Goal: Information Seeking & Learning: Compare options

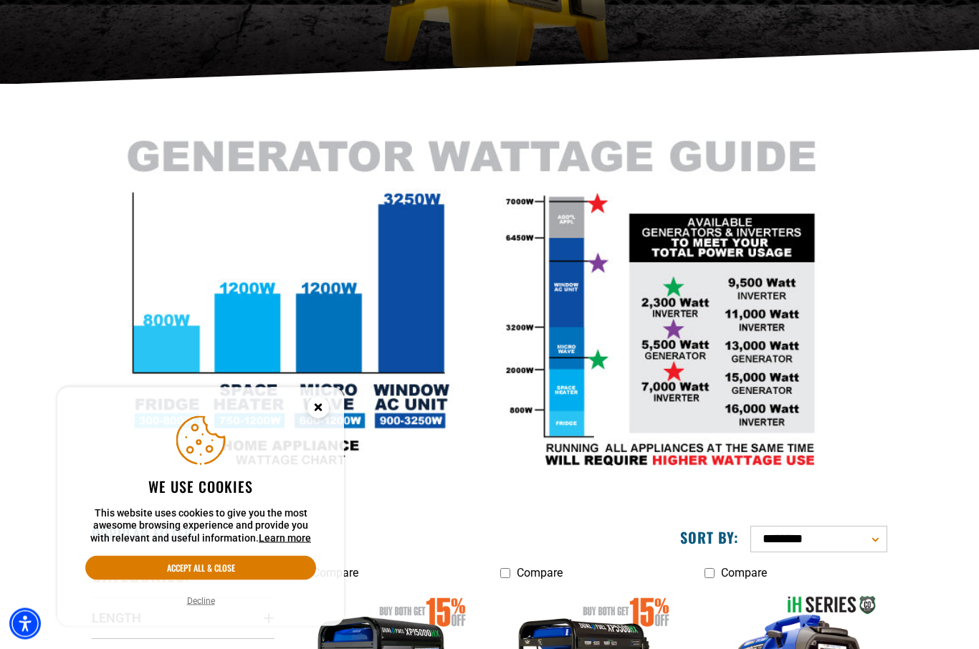
scroll to position [279, 0]
click at [323, 419] on circle "Close this option" at bounding box center [318, 408] width 22 height 22
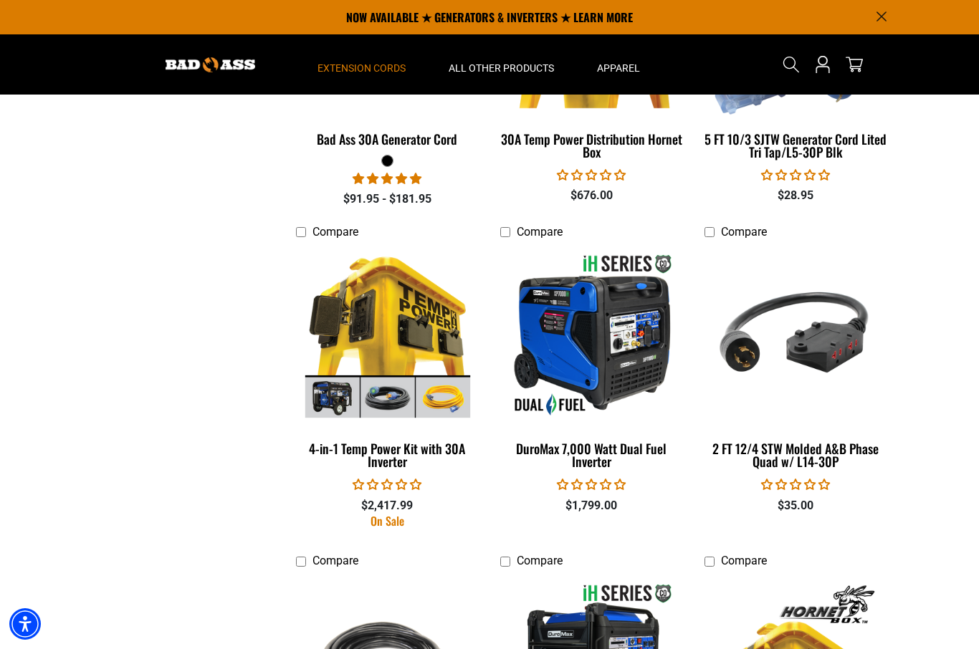
scroll to position [1574, 0]
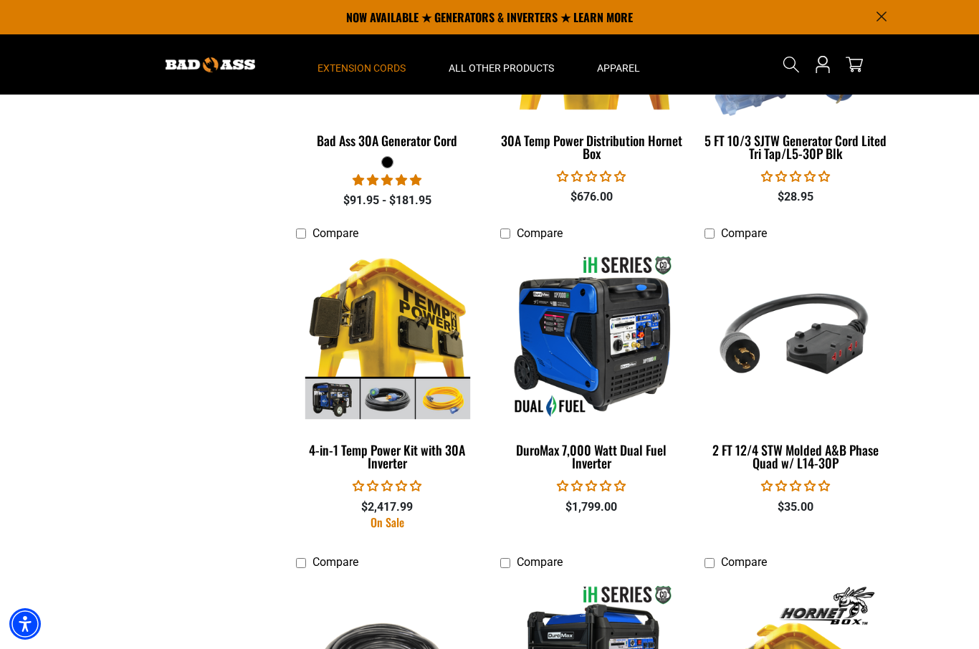
click at [644, 451] on div "DuroMax 7,000 Watt Dual Fuel Inverter" at bounding box center [591, 457] width 183 height 26
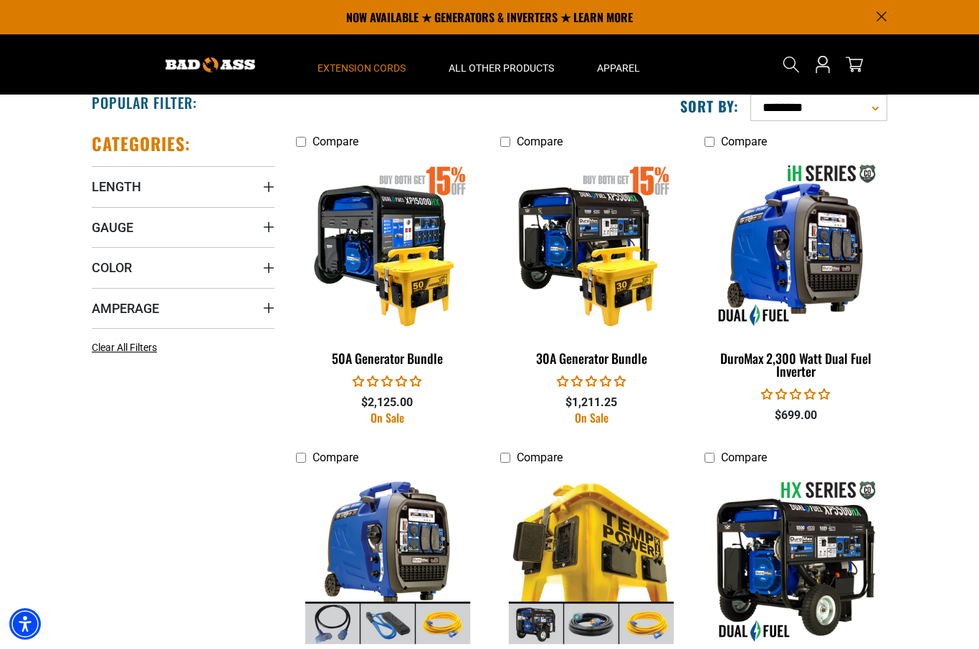
scroll to position [702, 0]
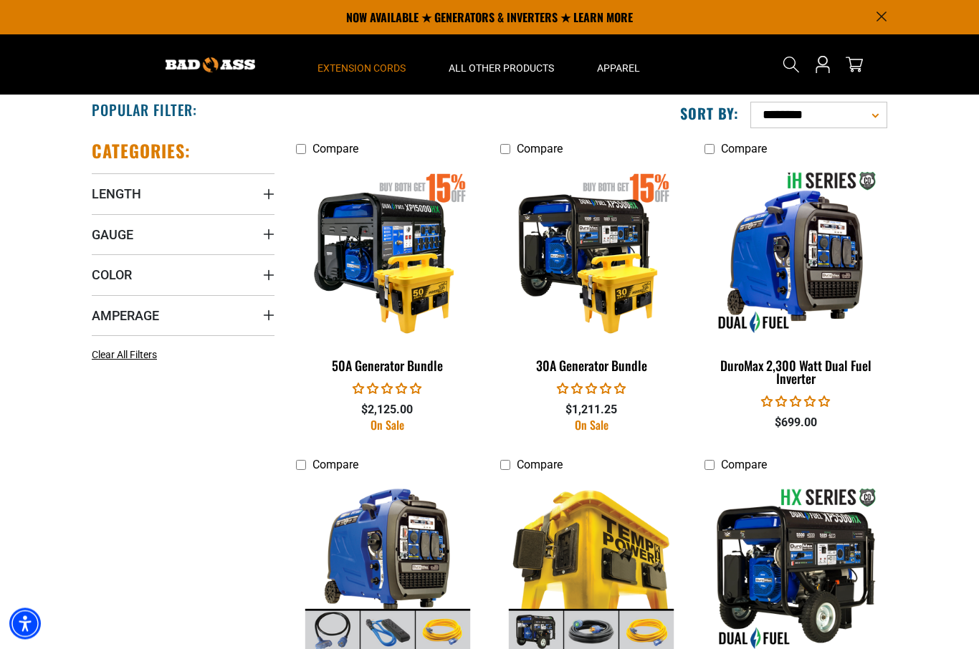
click at [419, 249] on img at bounding box center [387, 253] width 181 height 165
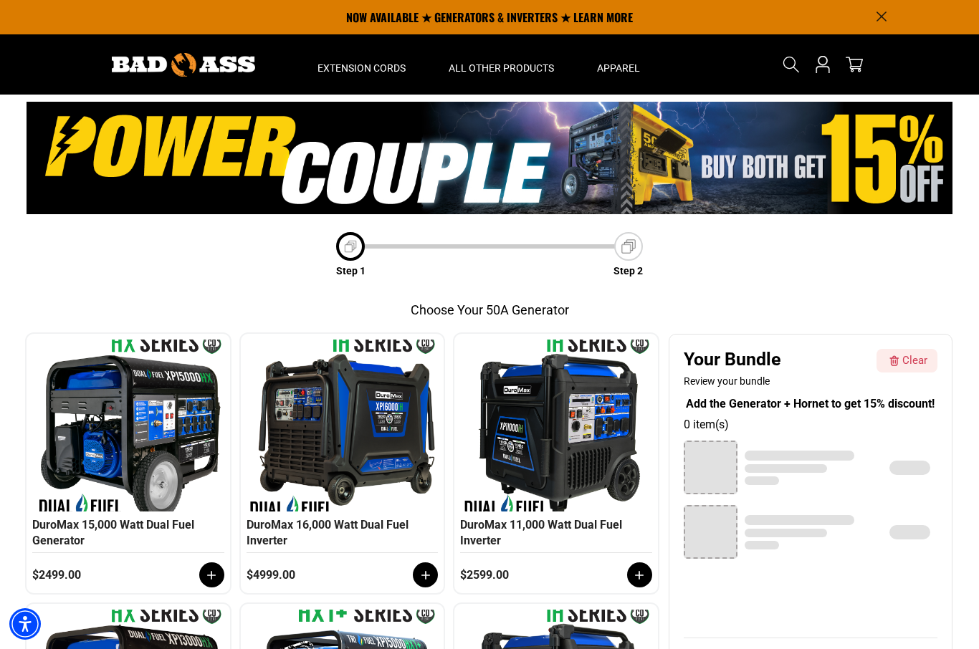
click at [388, 525] on div "DuroMax 16,000 Watt Dual Fuel Inverter" at bounding box center [343, 535] width 192 height 36
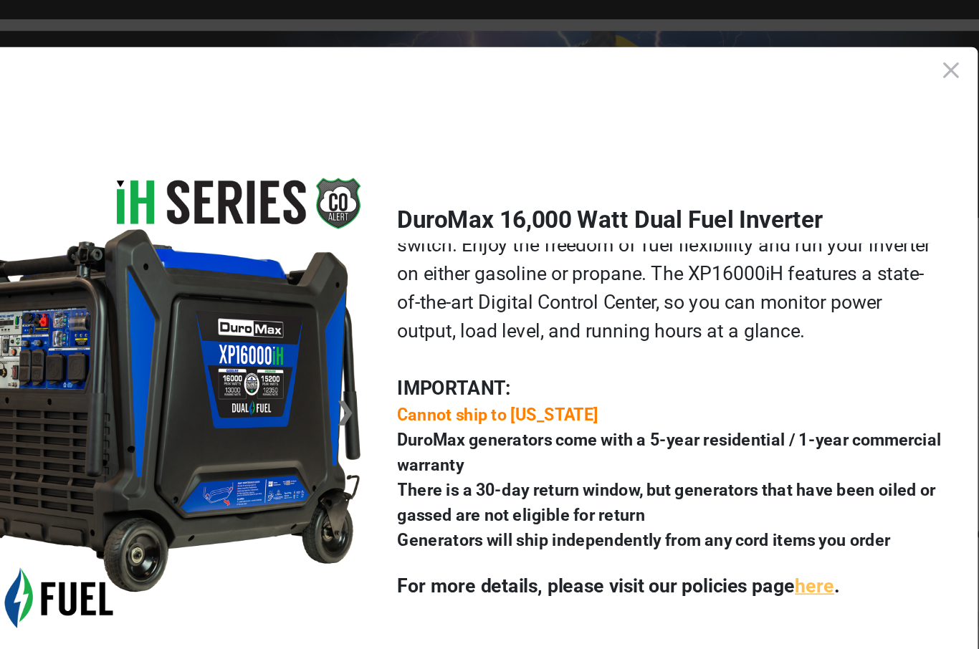
scroll to position [125, 0]
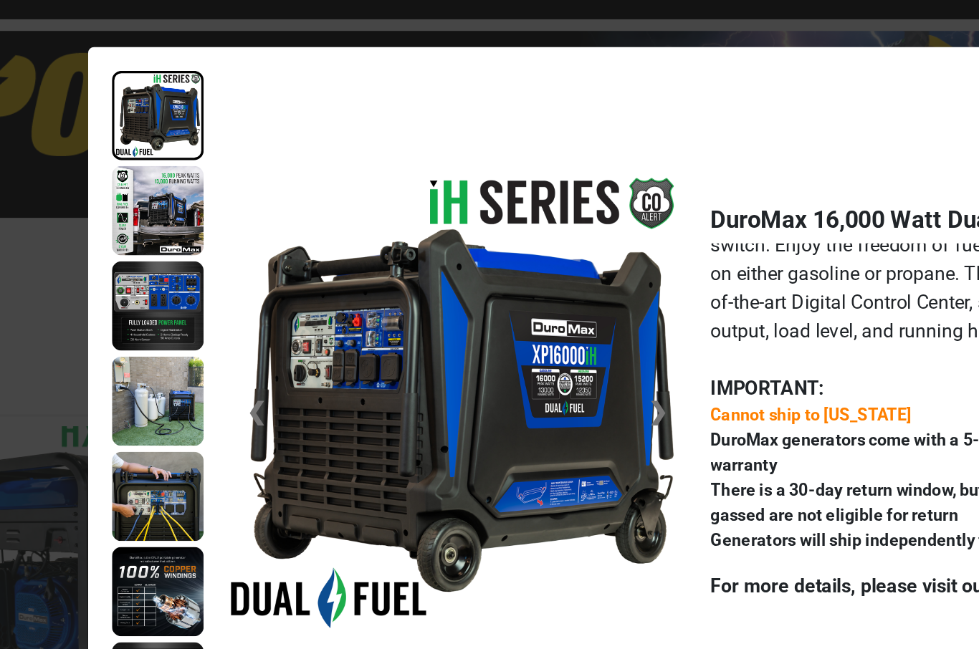
click at [142, 183] on img at bounding box center [169, 210] width 55 height 54
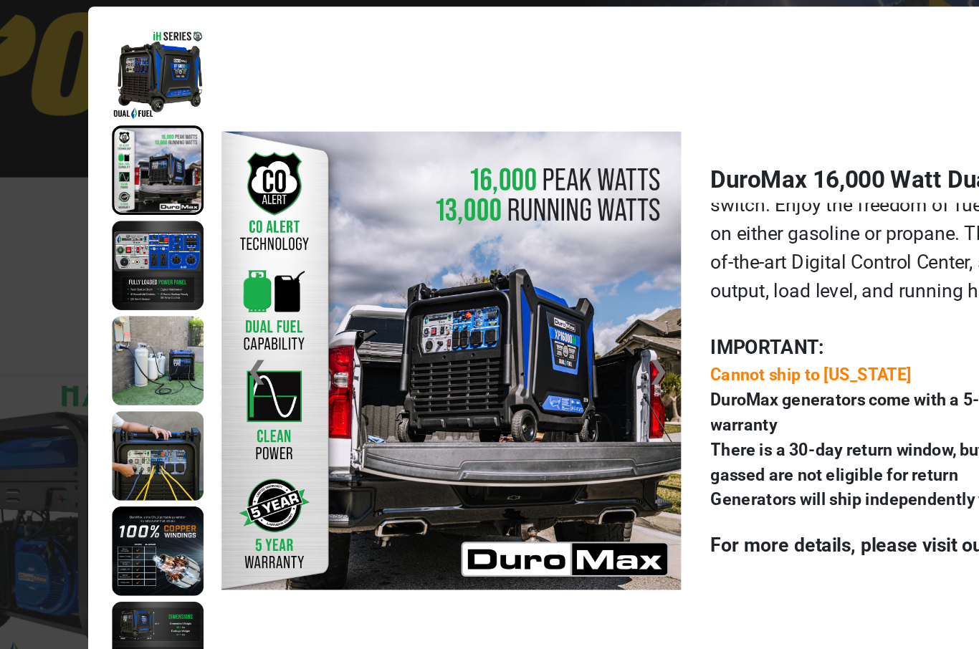
click at [142, 240] on img at bounding box center [169, 267] width 55 height 54
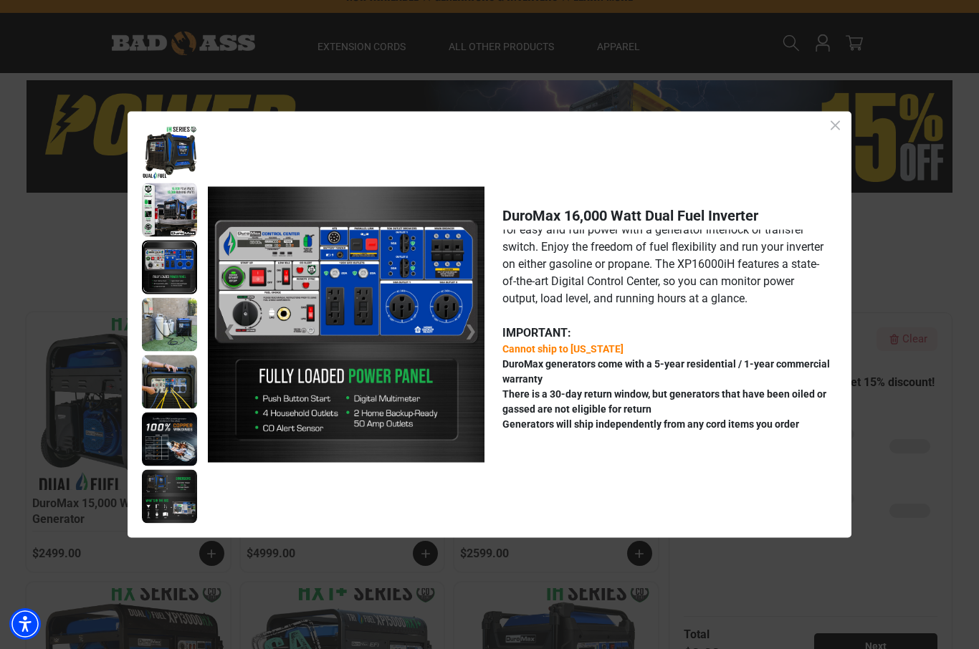
scroll to position [31, 0]
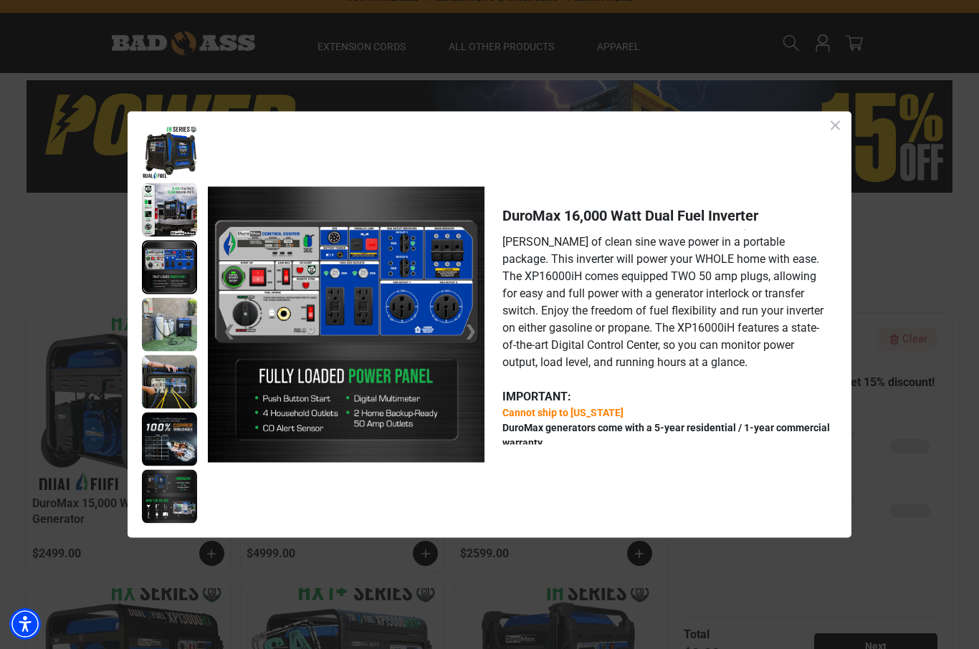
click at [843, 135] on icon "Close dialog" at bounding box center [835, 126] width 18 height 18
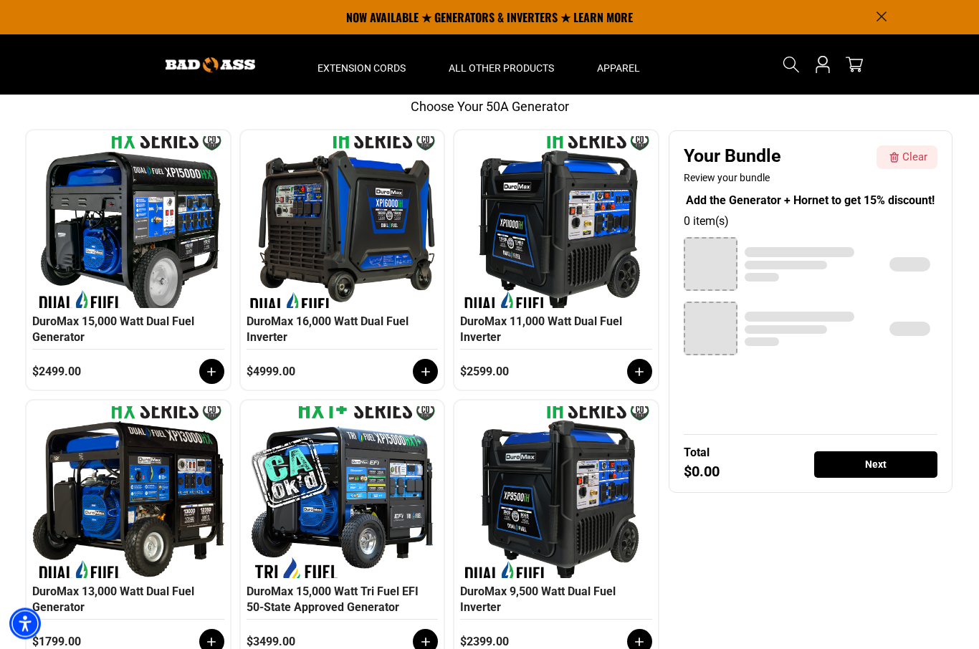
scroll to position [190, 0]
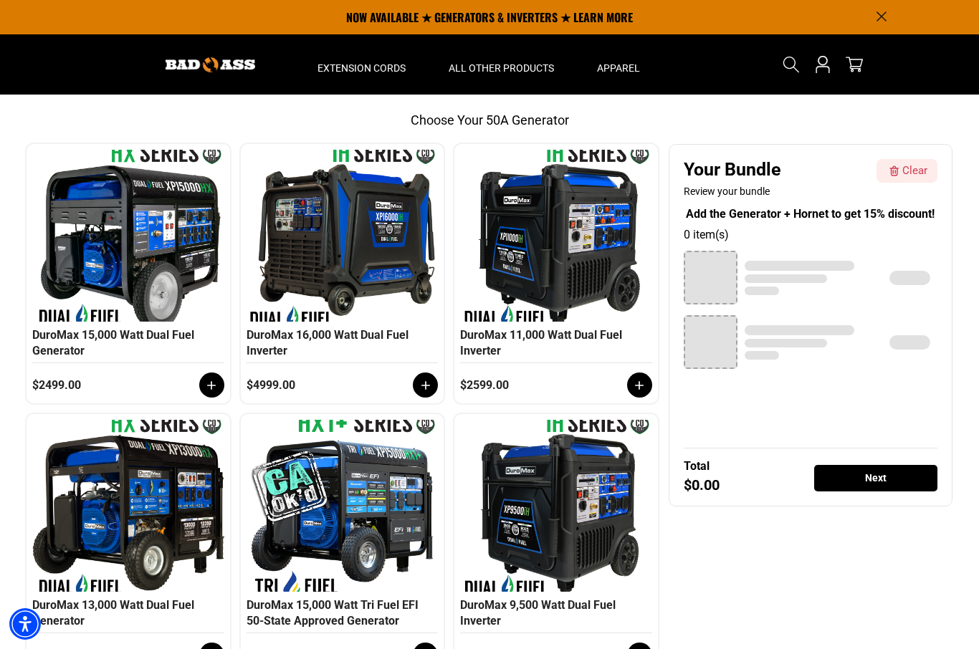
click at [589, 627] on div "DuroMax 9,500 Watt Dual Fuel Inverter" at bounding box center [556, 616] width 192 height 36
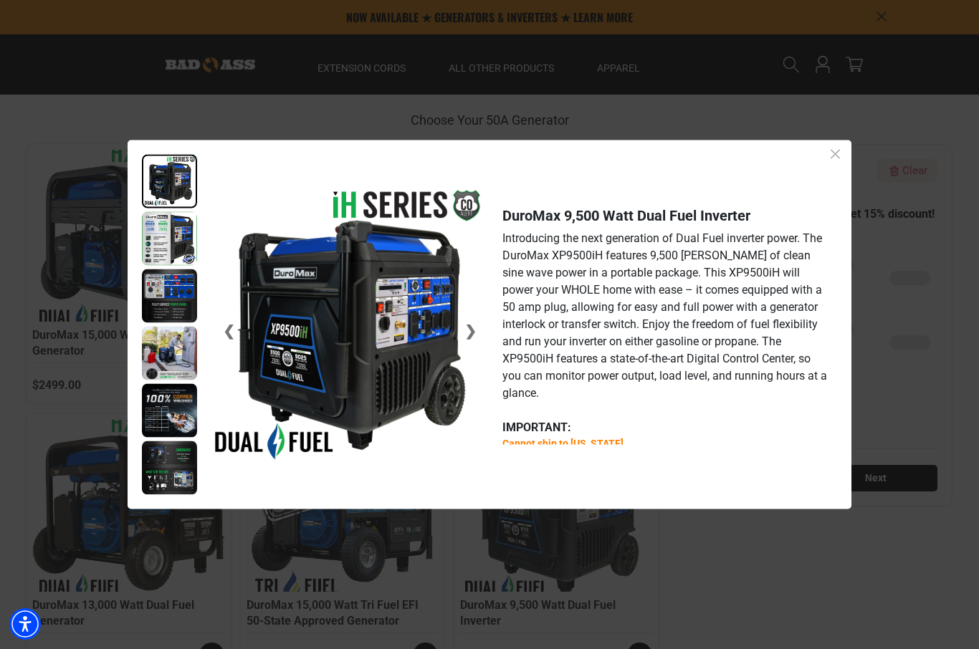
click at [166, 265] on img at bounding box center [169, 238] width 55 height 54
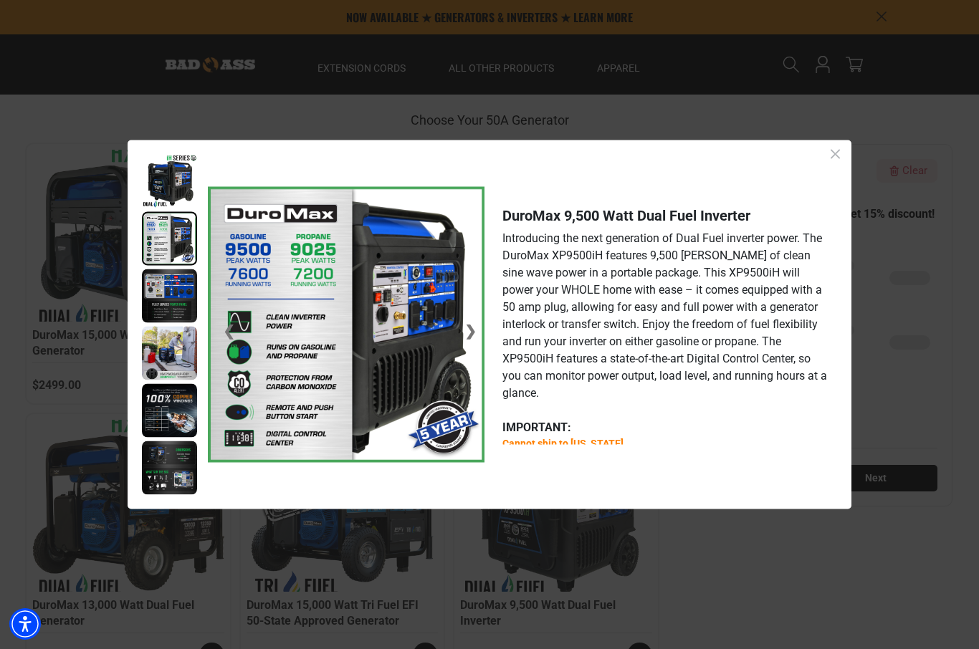
click at [176, 323] on img at bounding box center [169, 296] width 55 height 54
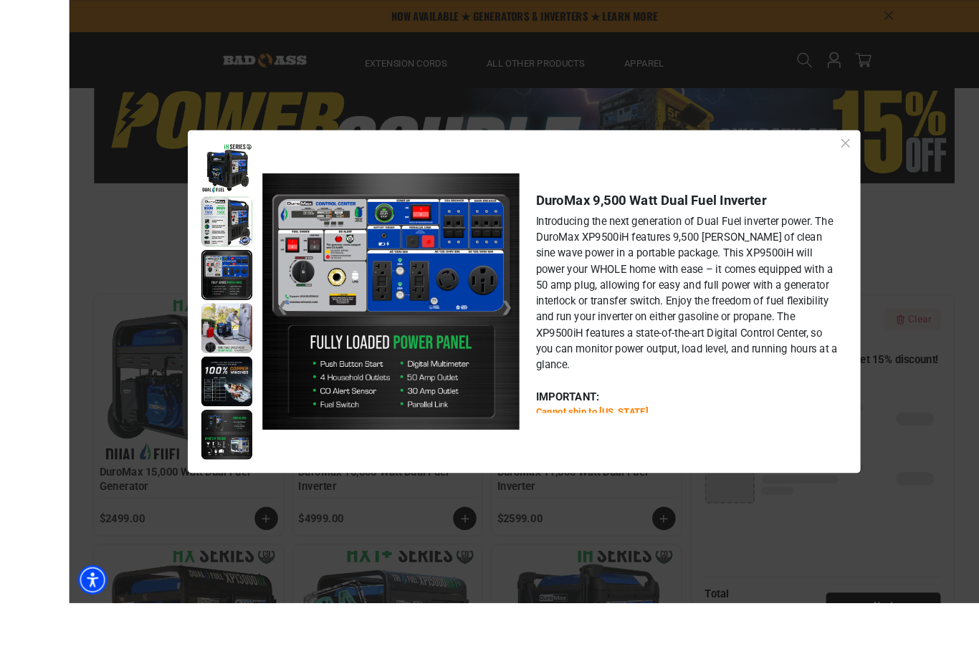
scroll to position [85, 0]
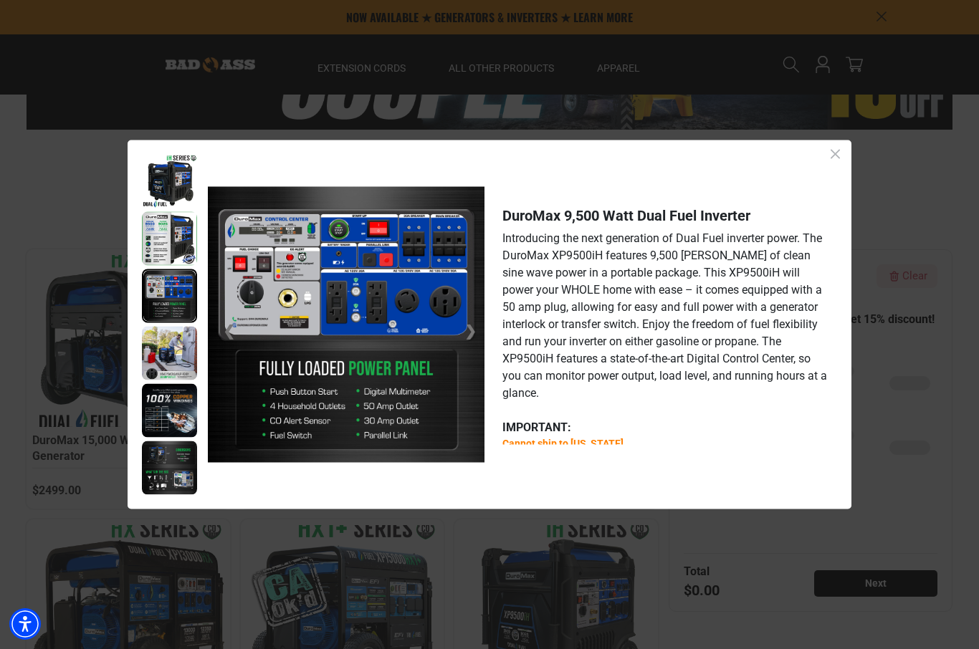
click at [839, 163] on icon "Close dialog" at bounding box center [835, 154] width 18 height 18
